Goal: Information Seeking & Learning: Find specific page/section

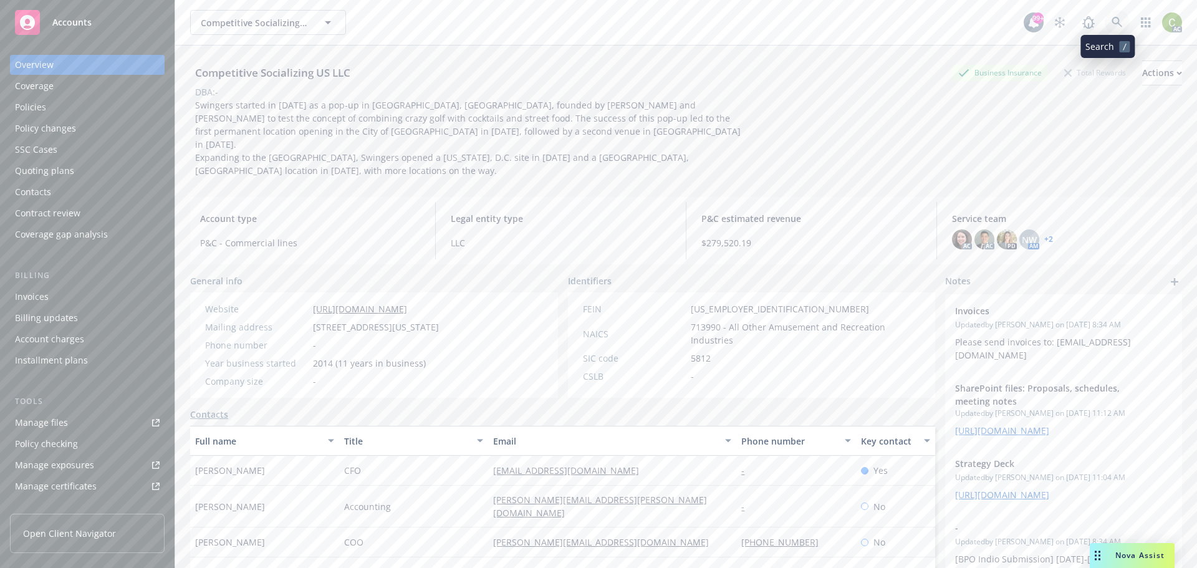
click at [1114, 26] on link at bounding box center [1116, 22] width 25 height 25
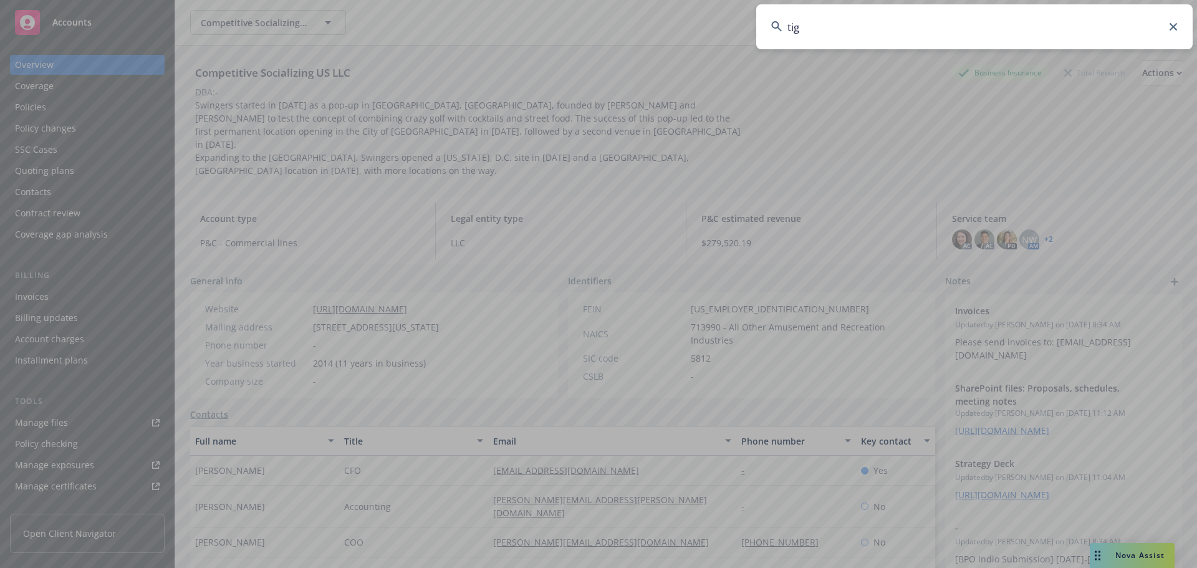
type input "tigo"
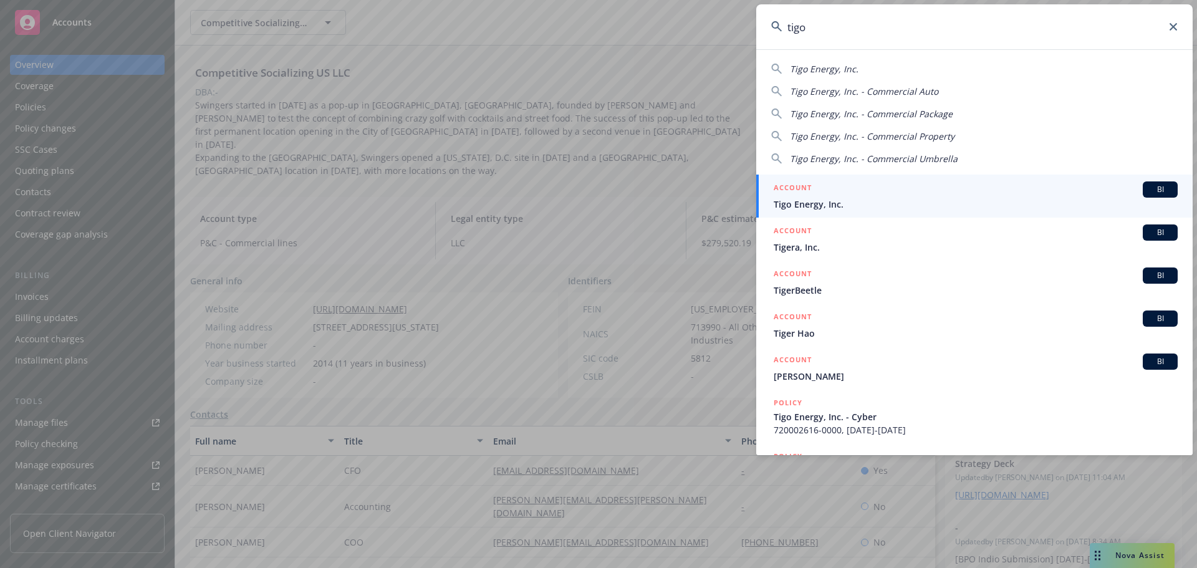
click at [820, 203] on span "Tigo Energy, Inc." at bounding box center [975, 204] width 404 height 13
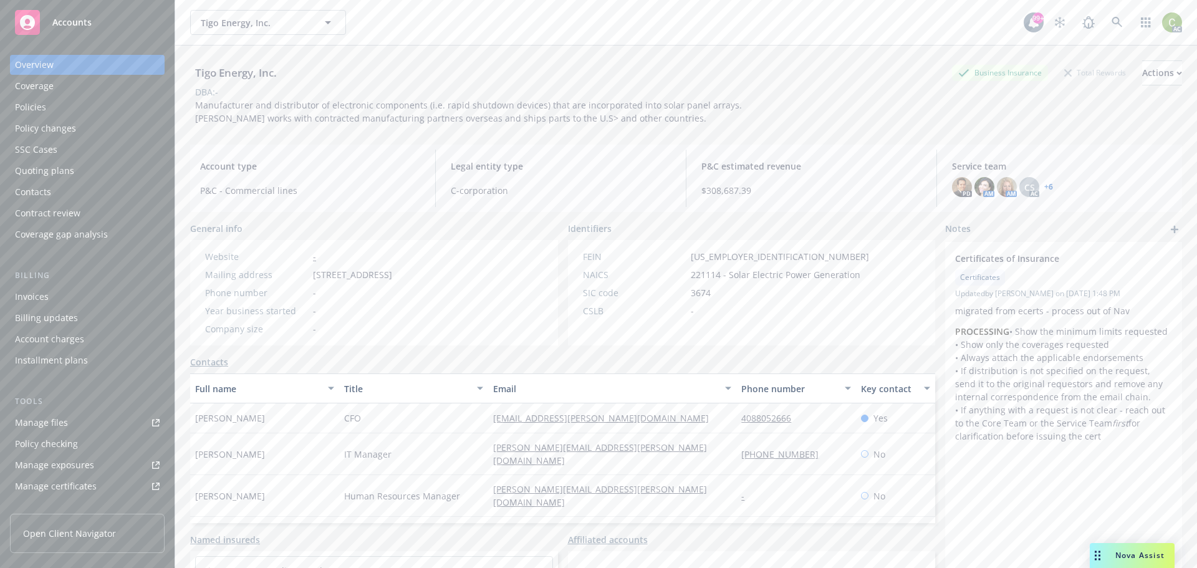
click at [36, 104] on div "Policies" at bounding box center [30, 107] width 31 height 20
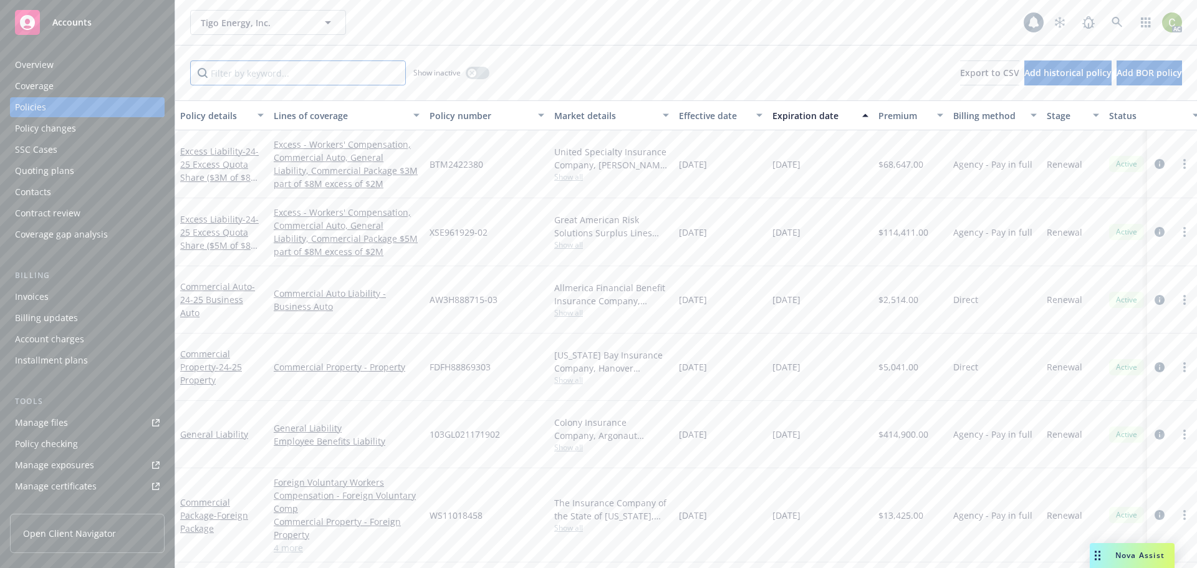
click at [308, 79] on input "Filter by keyword..." at bounding box center [298, 72] width 216 height 25
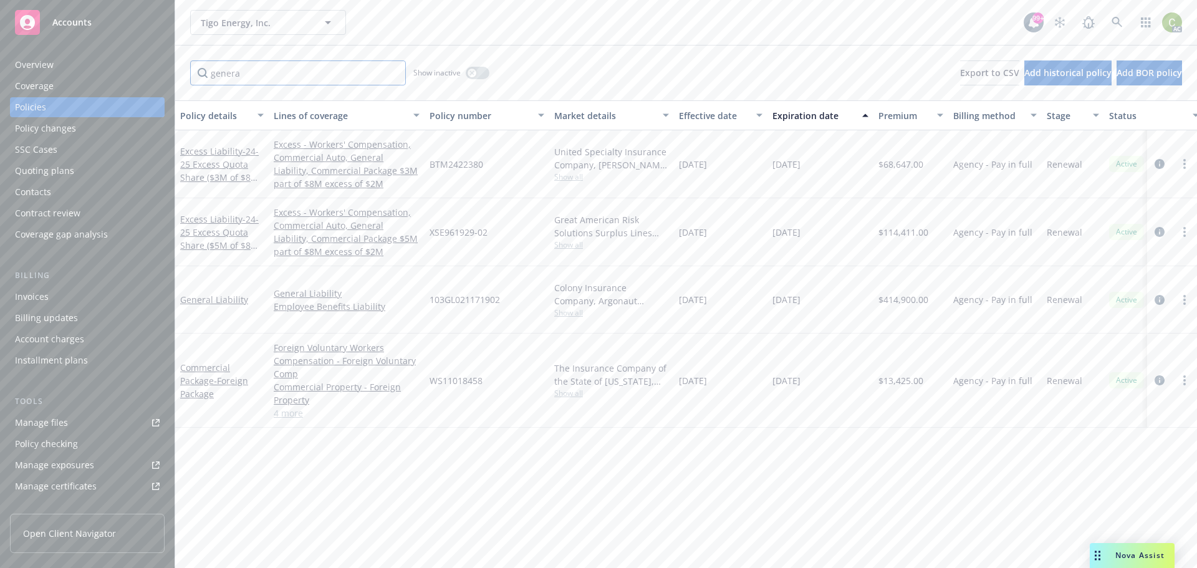
type input "genera"
click at [1119, 22] on icon at bounding box center [1116, 22] width 11 height 11
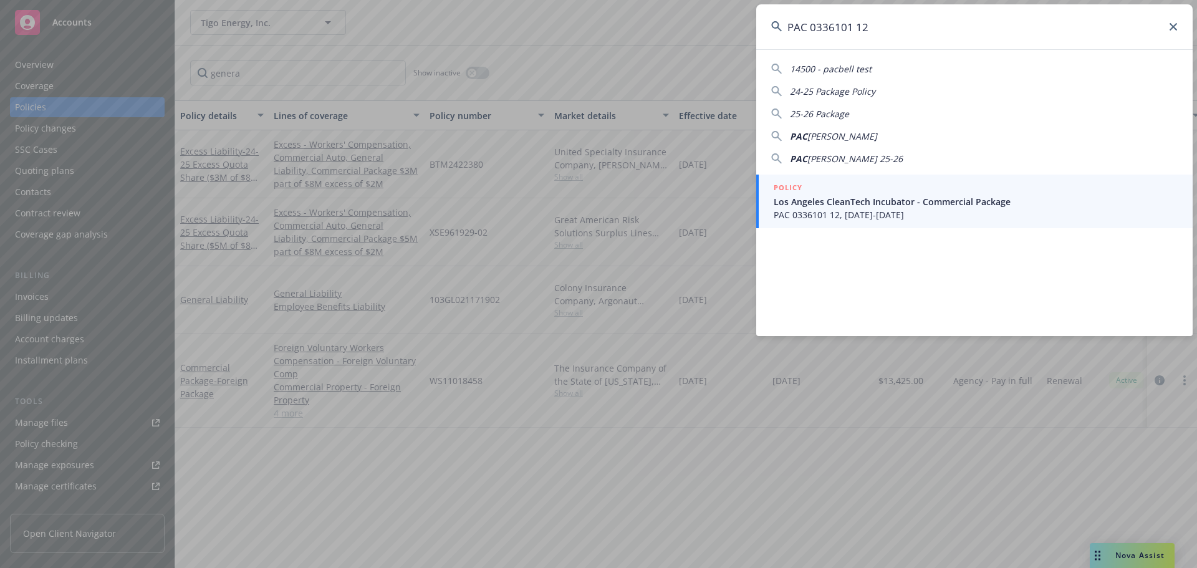
type input "PAC 0336101 12"
click at [904, 218] on span "PAC 0336101 12, [DATE]-[DATE]" at bounding box center [975, 214] width 404 height 13
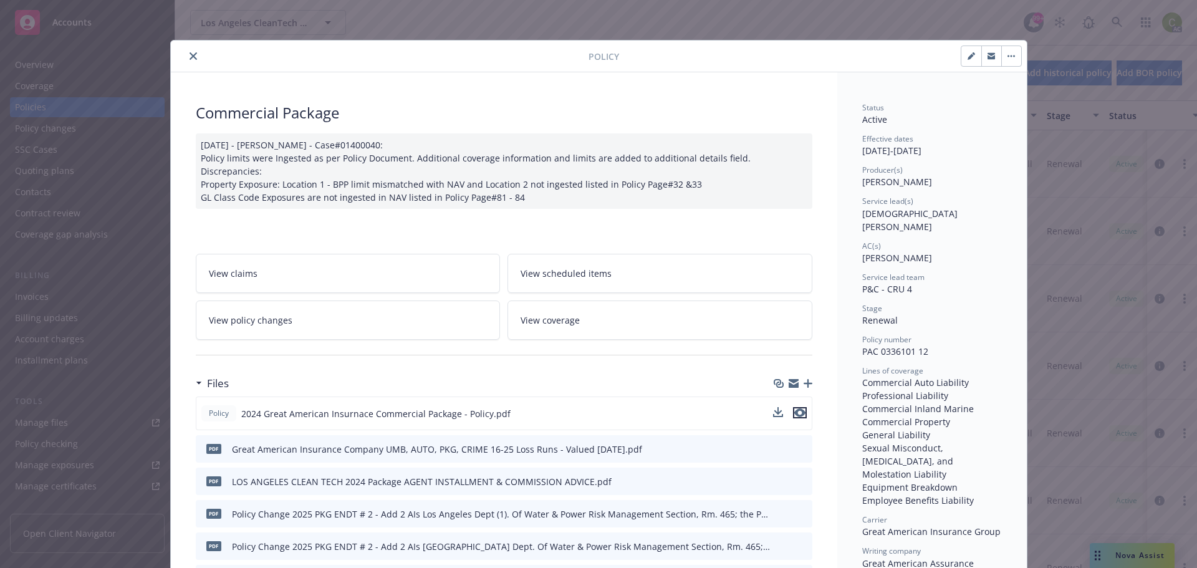
drag, startPoint x: 800, startPoint y: 411, endPoint x: 783, endPoint y: 426, distance: 21.6
click at [800, 411] on icon "preview file" at bounding box center [799, 412] width 11 height 9
click at [189, 57] on icon "close" at bounding box center [192, 55] width 7 height 7
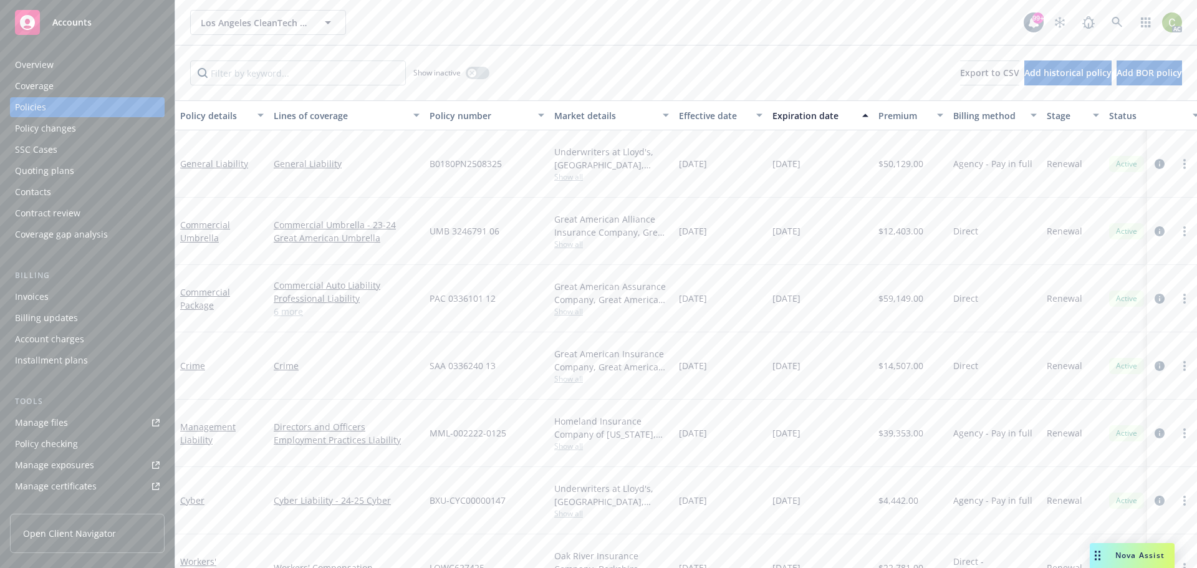
click at [303, 305] on link "6 more" at bounding box center [347, 311] width 146 height 13
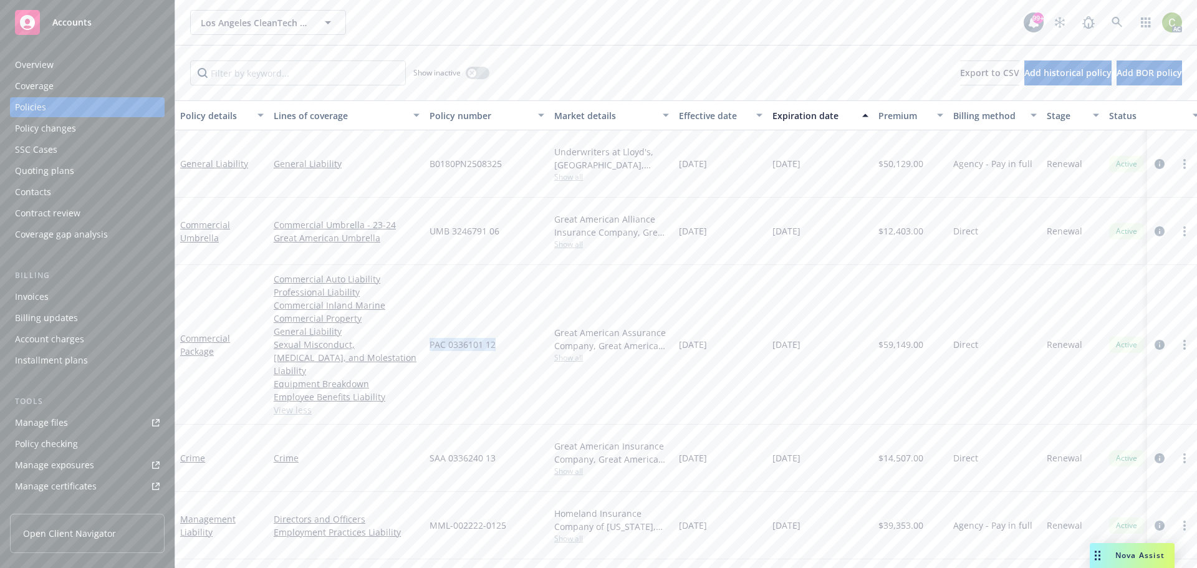
drag, startPoint x: 505, startPoint y: 312, endPoint x: 430, endPoint y: 312, distance: 74.8
click at [430, 312] on div "PAC 0336101 12" at bounding box center [486, 345] width 125 height 160
copy span "PAC 0336101 12"
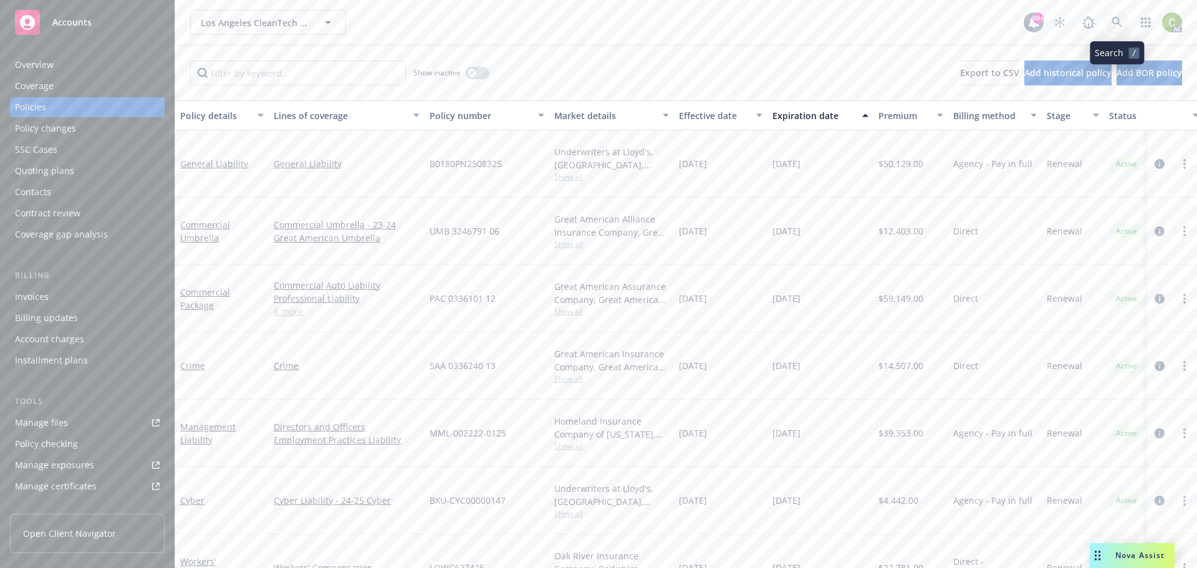
click at [1122, 19] on link at bounding box center [1116, 22] width 25 height 25
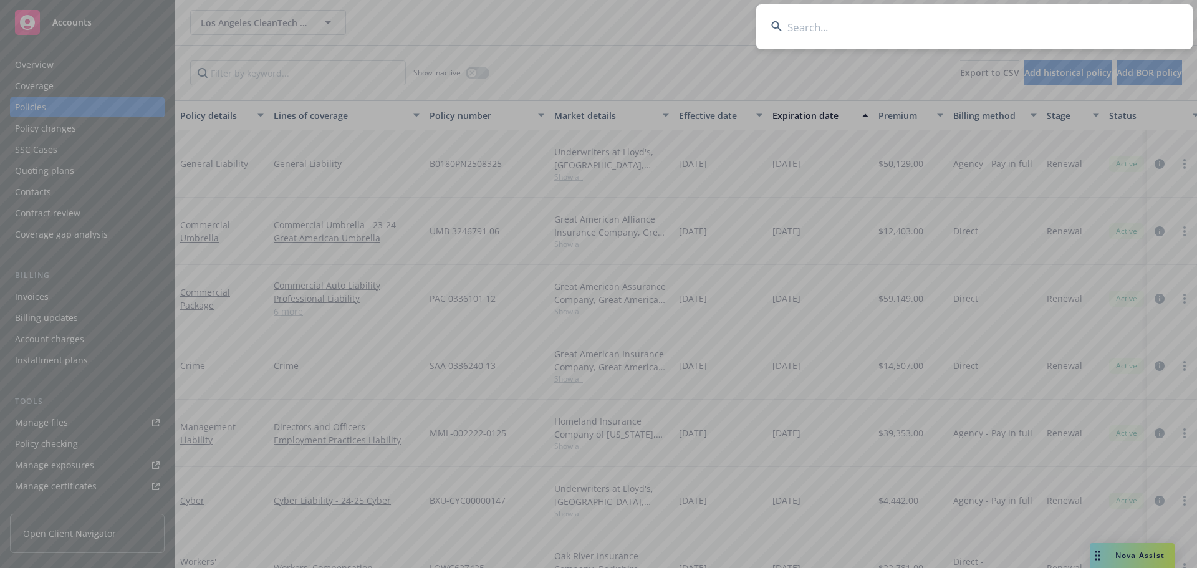
type input "GMI-0553-00"
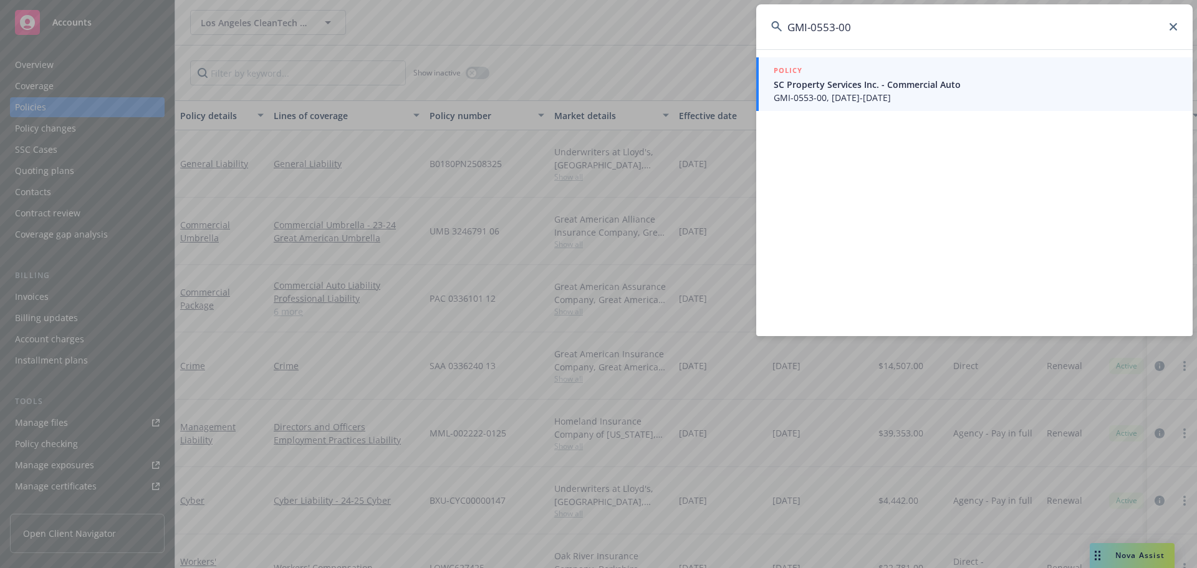
click at [823, 90] on span "SC Property Services Inc. - Commercial Auto" at bounding box center [975, 84] width 404 height 13
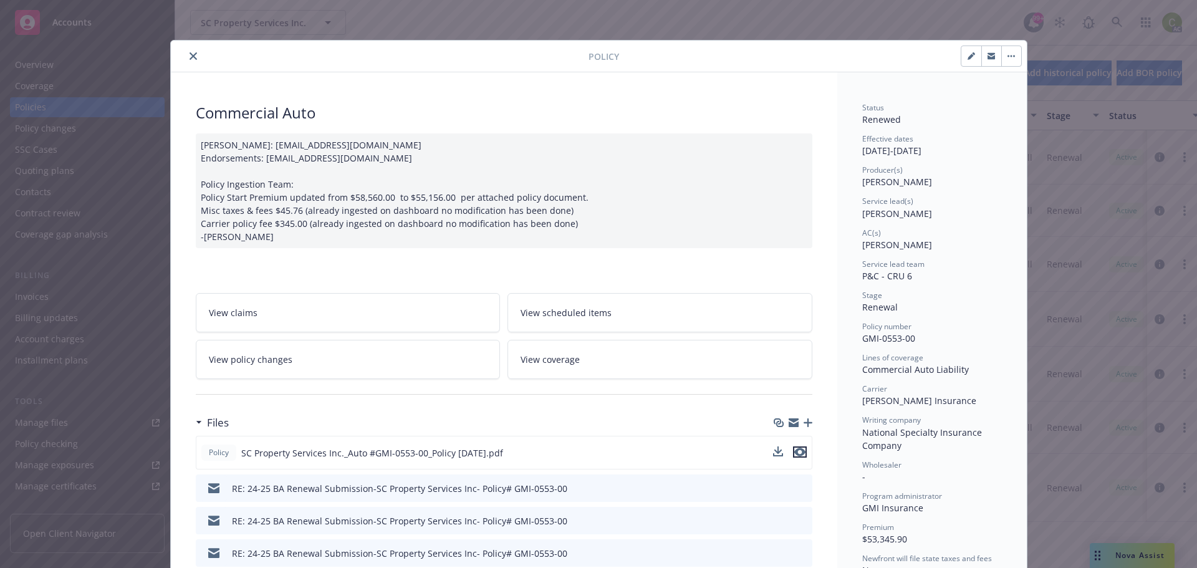
click at [799, 456] on icon "preview file" at bounding box center [799, 451] width 11 height 9
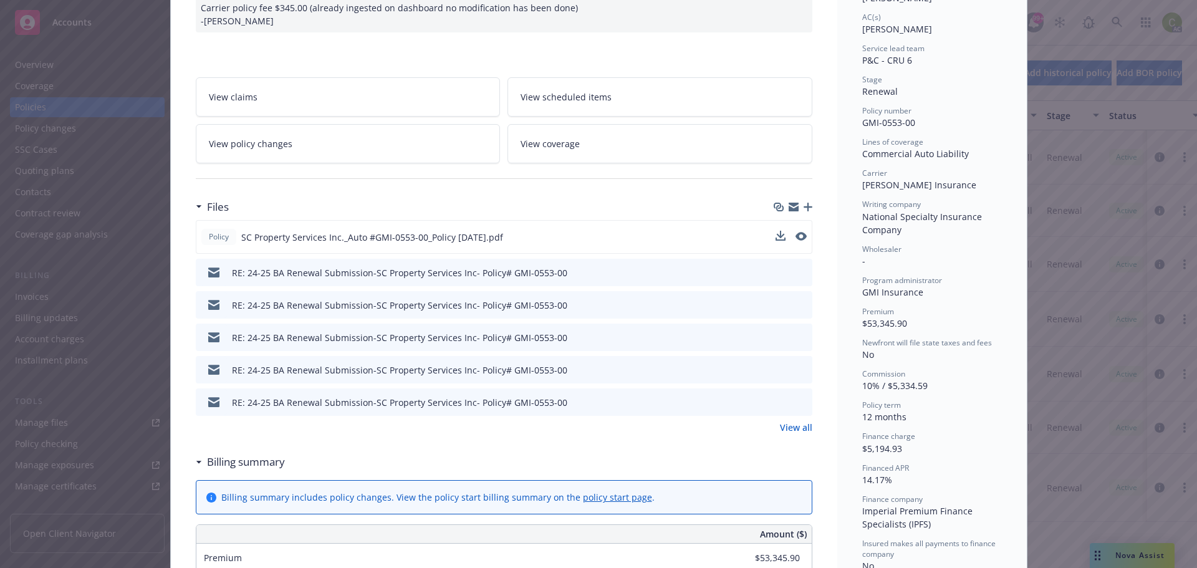
scroll to position [249, 0]
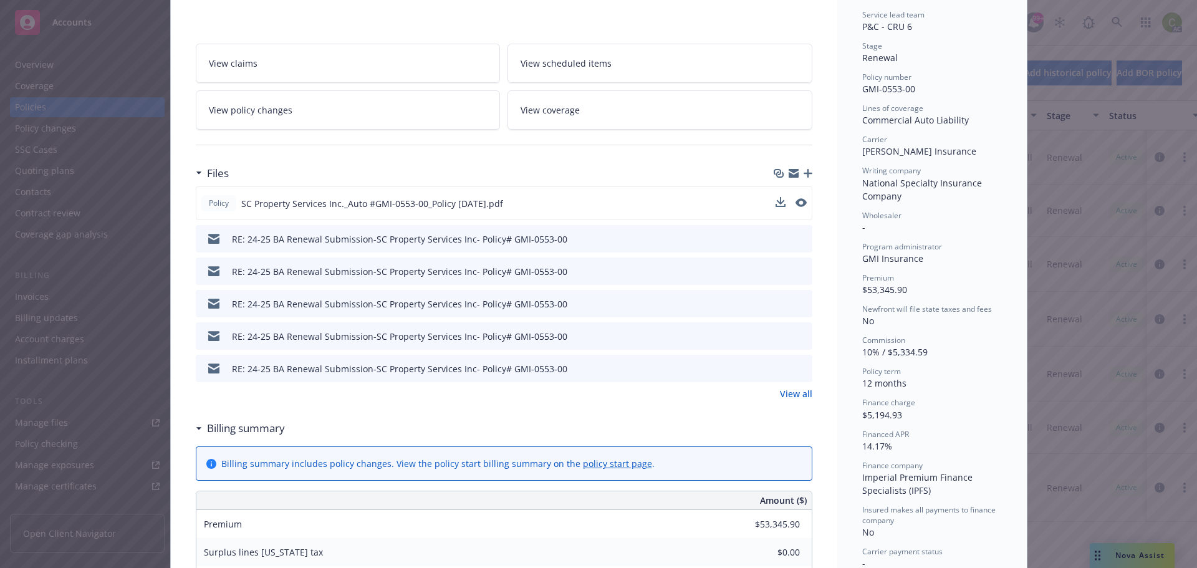
click at [795, 366] on icon "preview file" at bounding box center [800, 367] width 11 height 9
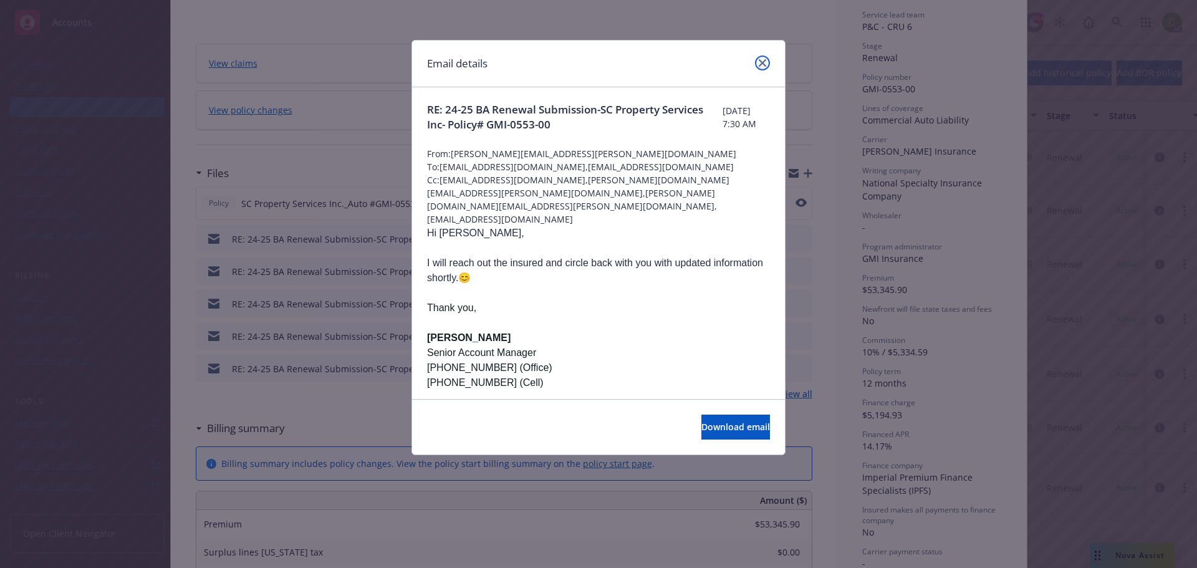
click at [760, 65] on icon "close" at bounding box center [761, 62] width 7 height 7
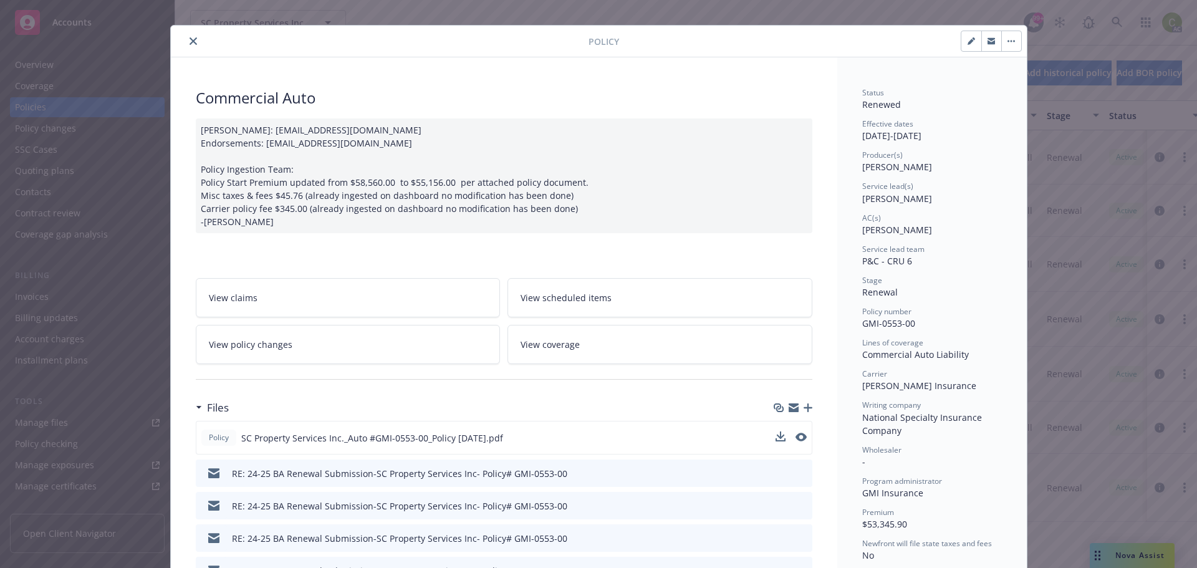
scroll to position [0, 0]
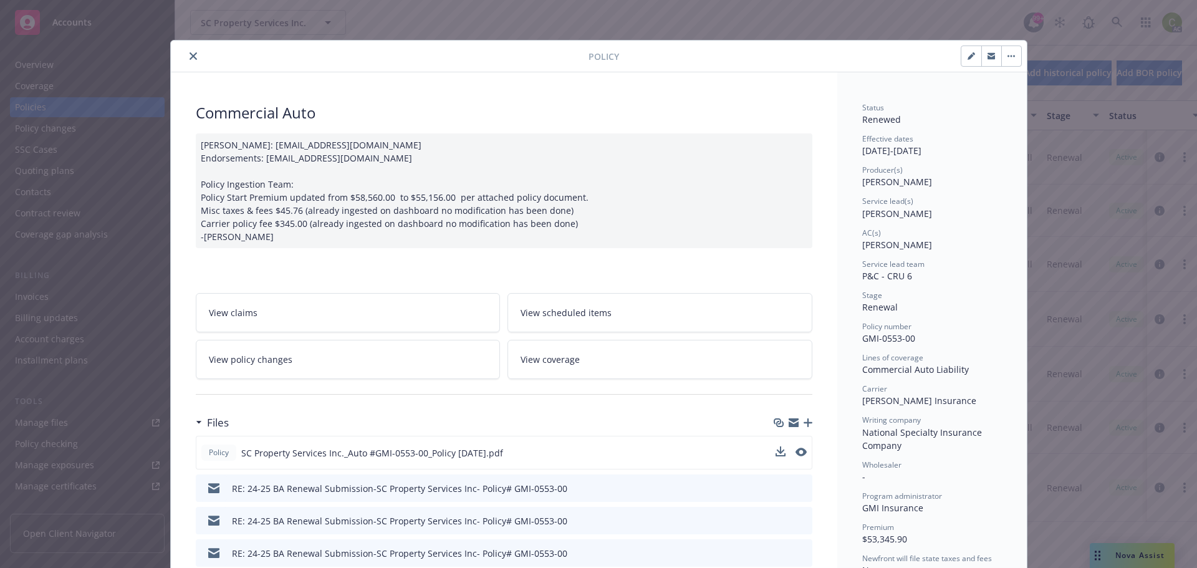
drag, startPoint x: 182, startPoint y: 57, endPoint x: 252, endPoint y: 2, distance: 88.8
click at [186, 57] on button "close" at bounding box center [193, 56] width 15 height 15
